Goal: Find specific page/section: Find specific page/section

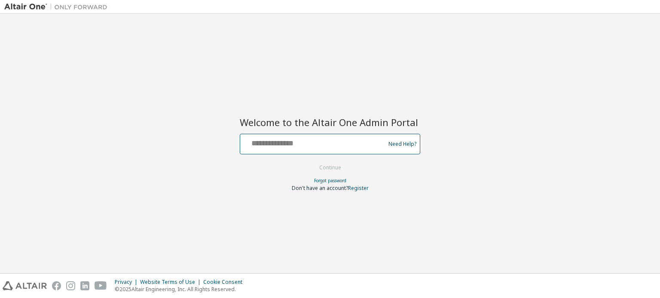
click at [318, 143] on input "text" at bounding box center [313, 142] width 140 height 12
type input "**********"
click at [323, 166] on button "Continue" at bounding box center [330, 167] width 40 height 13
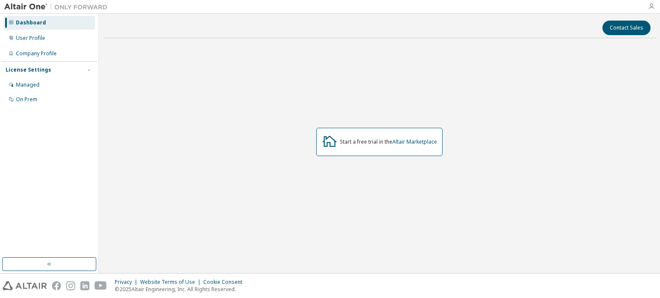
click at [653, 6] on icon "button" at bounding box center [650, 6] width 7 height 7
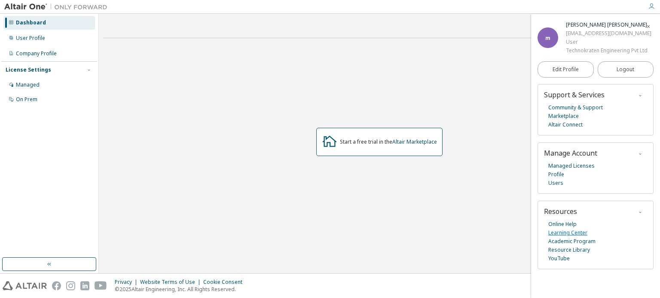
click at [569, 233] on link "Learning Center" at bounding box center [567, 233] width 39 height 9
click at [582, 229] on link "Learning Center" at bounding box center [567, 233] width 39 height 9
click at [563, 232] on link "Learning Center" at bounding box center [567, 233] width 39 height 9
